Goal: Task Accomplishment & Management: Use online tool/utility

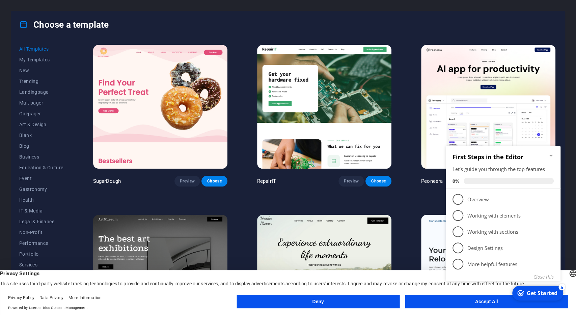
click at [411, 270] on header "English Deutsch Privacy Settings This site uses third-party website tracking te…" at bounding box center [288, 278] width 576 height 17
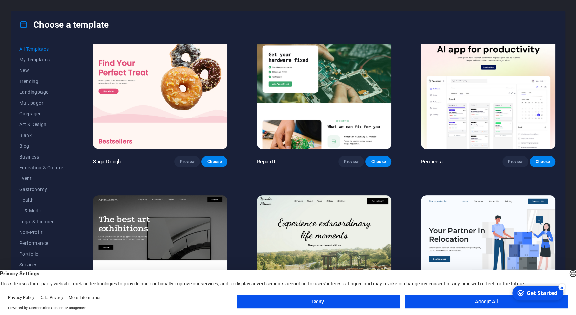
scroll to position [21, 0]
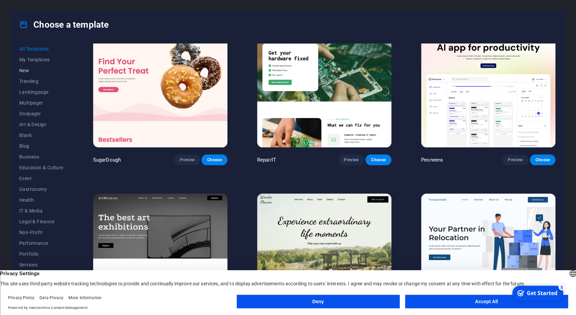
click at [31, 71] on span "New" at bounding box center [41, 70] width 44 height 5
click at [444, 301] on button "Accept All" at bounding box center [486, 301] width 163 height 13
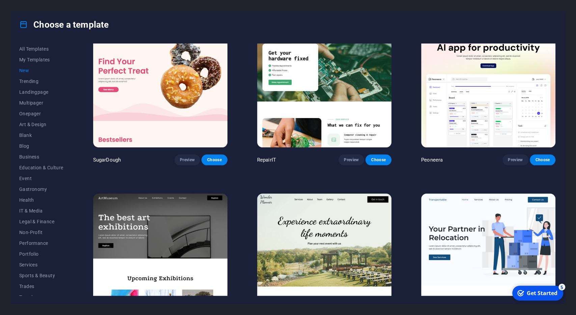
click at [25, 72] on span "New" at bounding box center [41, 70] width 44 height 5
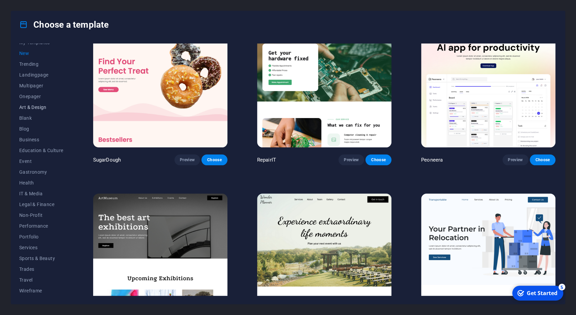
scroll to position [0, 0]
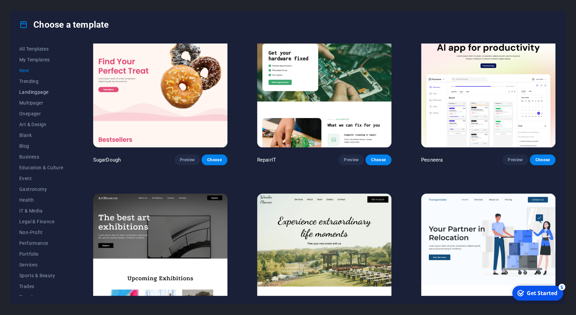
click at [46, 90] on span "Landingpage" at bounding box center [41, 91] width 44 height 5
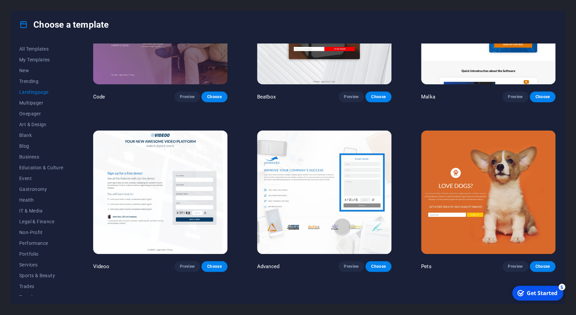
scroll to position [377, 0]
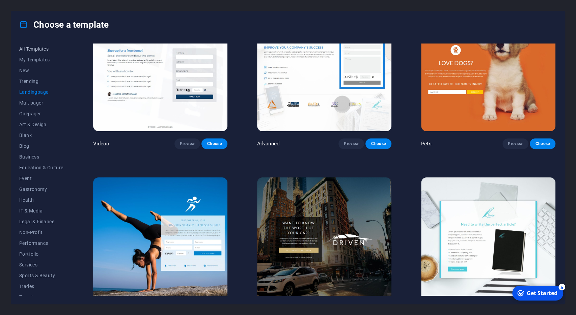
click at [40, 50] on span "All Templates" at bounding box center [41, 48] width 44 height 5
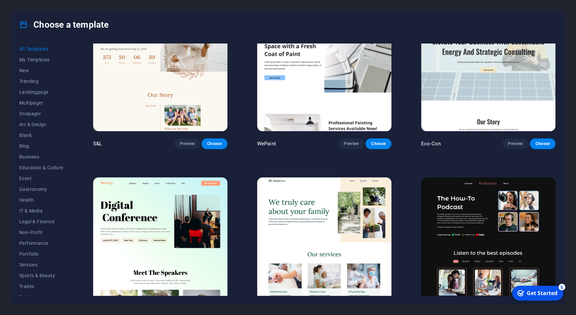
scroll to position [8033, 0]
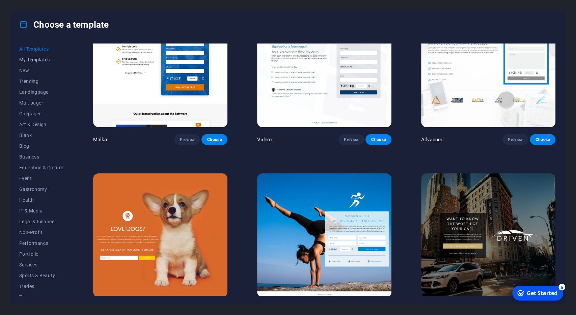
click at [42, 58] on span "My Templates" at bounding box center [41, 59] width 44 height 5
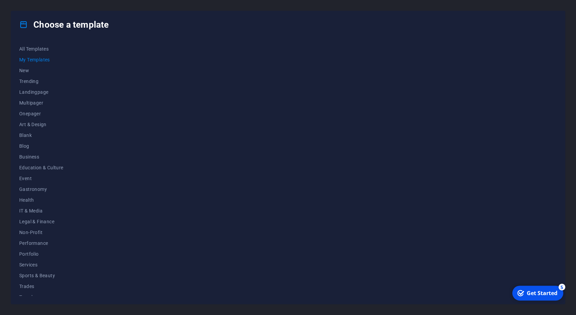
scroll to position [0, 0]
click at [534, 296] on div "Get Started" at bounding box center [542, 293] width 31 height 7
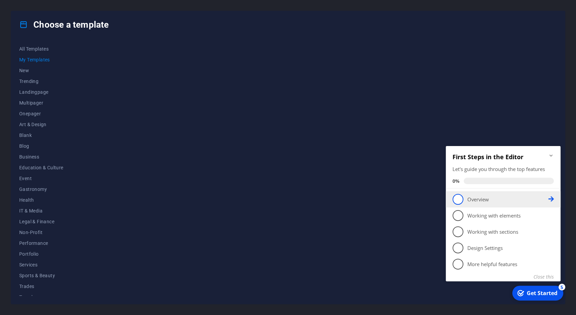
click at [515, 198] on p "Overview - incomplete" at bounding box center [507, 199] width 81 height 7
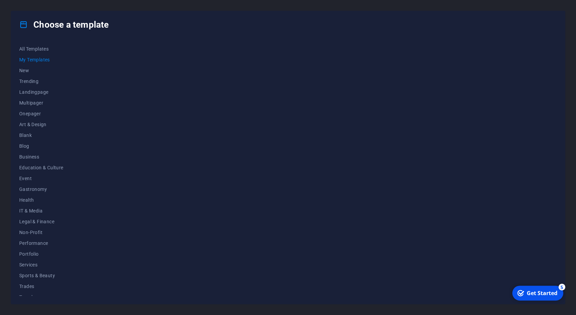
click at [535, 292] on div "Get Started" at bounding box center [542, 293] width 31 height 7
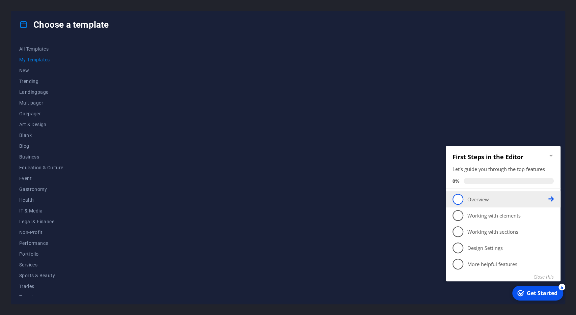
click at [458, 203] on span "1" at bounding box center [458, 199] width 11 height 11
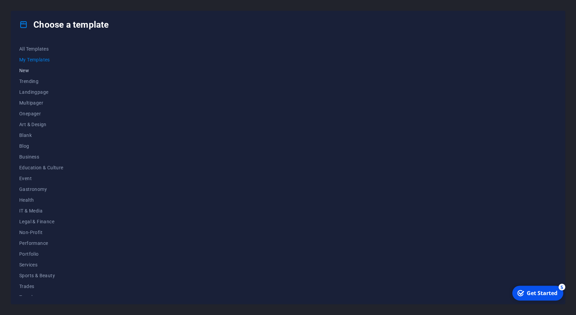
click at [25, 72] on span "New" at bounding box center [41, 70] width 44 height 5
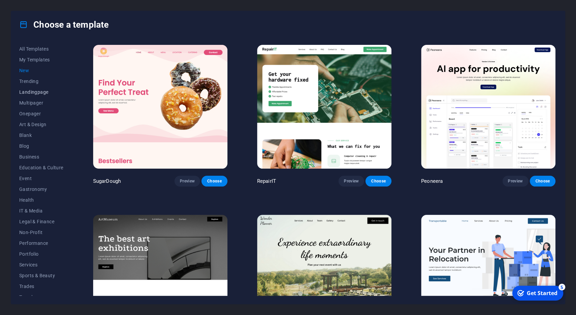
click at [42, 88] on button "Landingpage" at bounding box center [41, 92] width 44 height 11
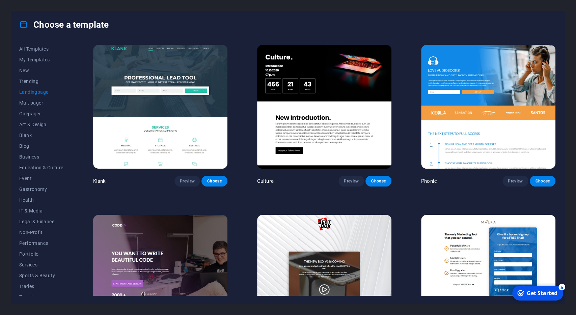
click at [298, 109] on img at bounding box center [324, 107] width 134 height 124
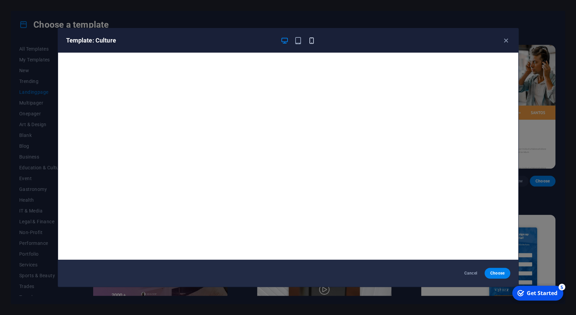
click at [312, 38] on icon "button" at bounding box center [312, 41] width 8 height 8
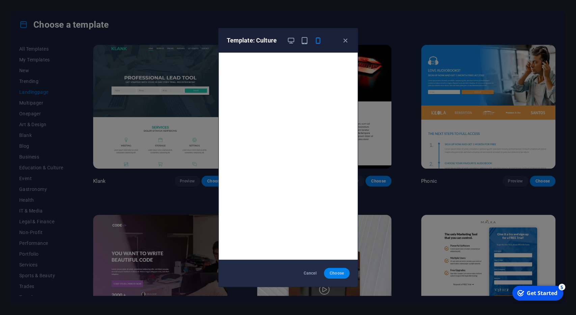
click at [343, 273] on span "Choose" at bounding box center [336, 273] width 15 height 5
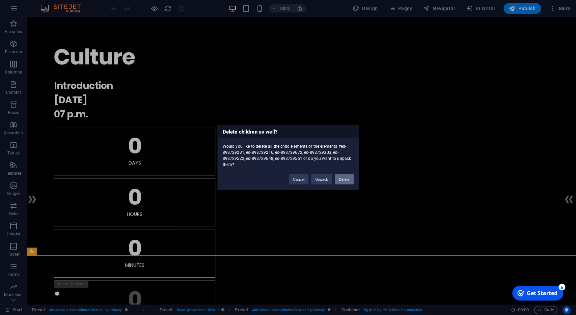
click at [344, 180] on button "Delete" at bounding box center [344, 179] width 19 height 10
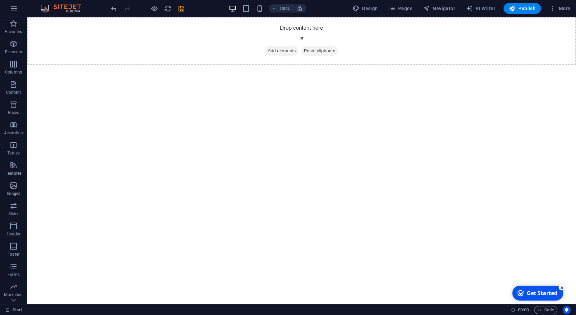
click at [7, 184] on span "Images" at bounding box center [13, 190] width 27 height 16
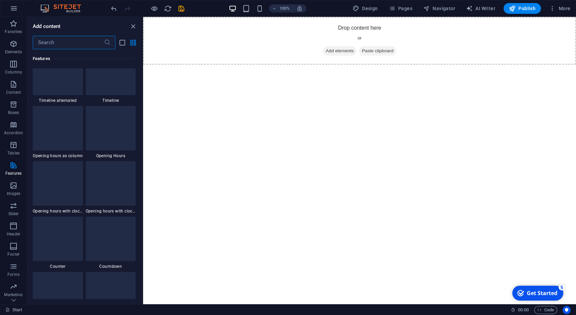
scroll to position [2860, 0]
